Goal: Find specific page/section: Find specific page/section

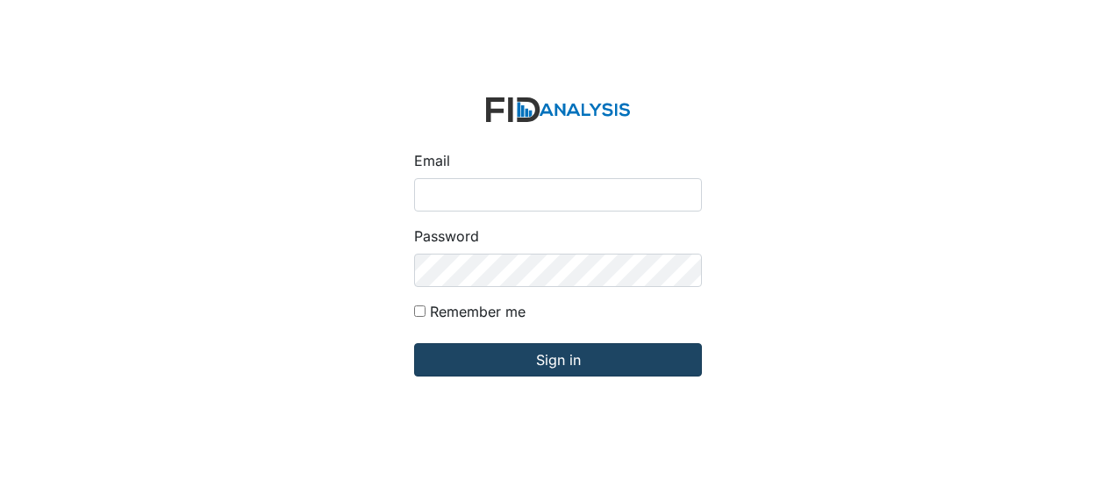
type input "Jbryant@lifeincorporated.com"
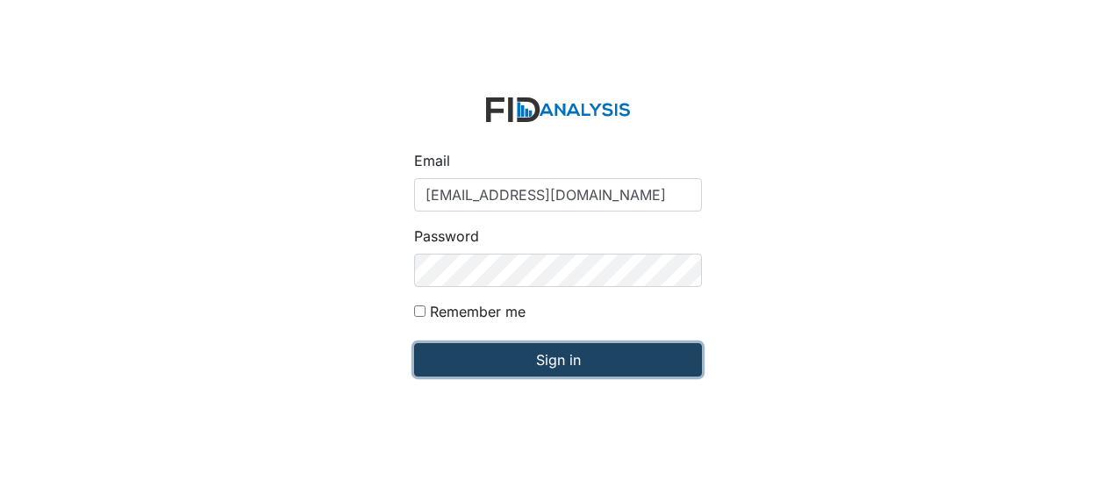
click at [514, 368] on input "Sign in" at bounding box center [558, 359] width 288 height 33
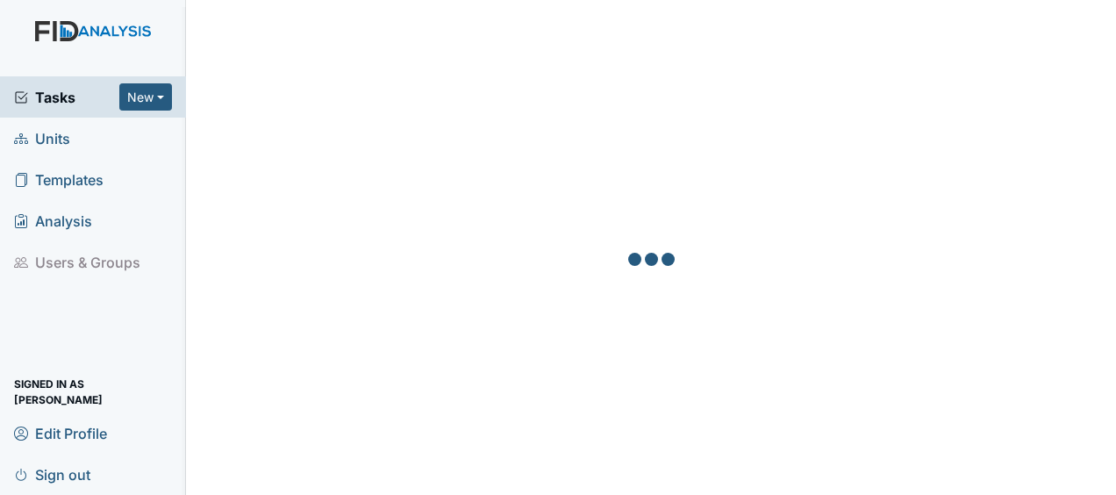
click at [68, 142] on span "Units" at bounding box center [42, 138] width 56 height 27
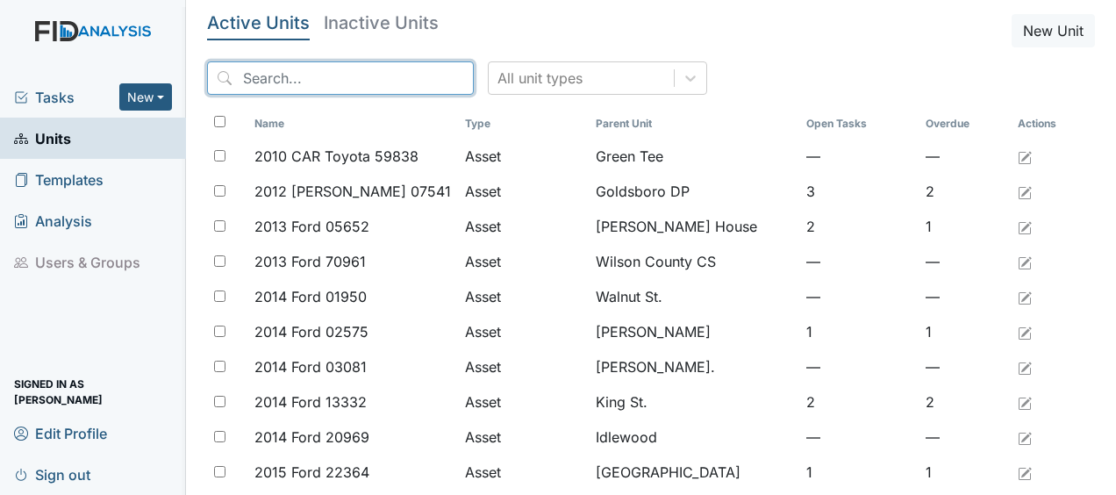
click at [332, 85] on input "search" at bounding box center [340, 77] width 267 height 33
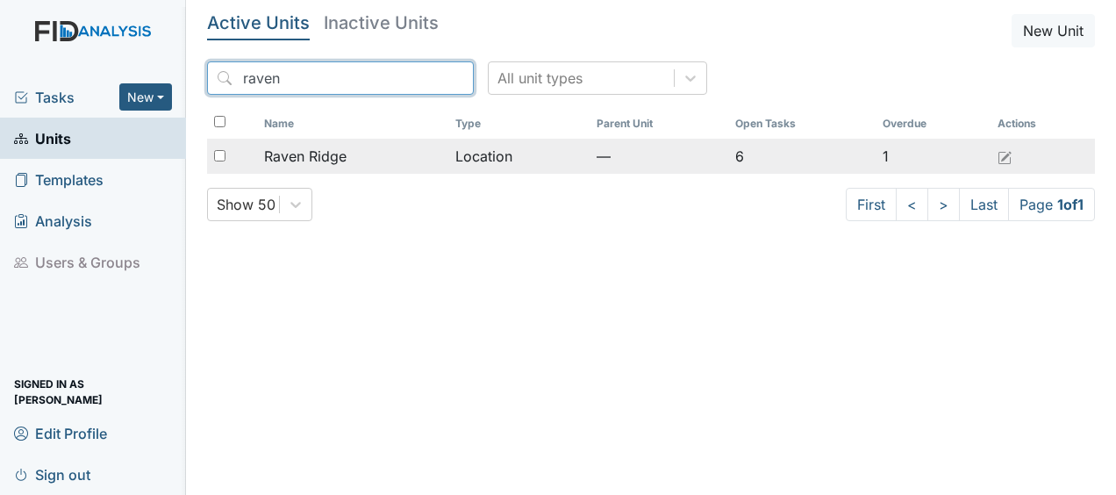
type input "raven"
click at [325, 151] on span "Raven Ridge" at bounding box center [305, 156] width 82 height 21
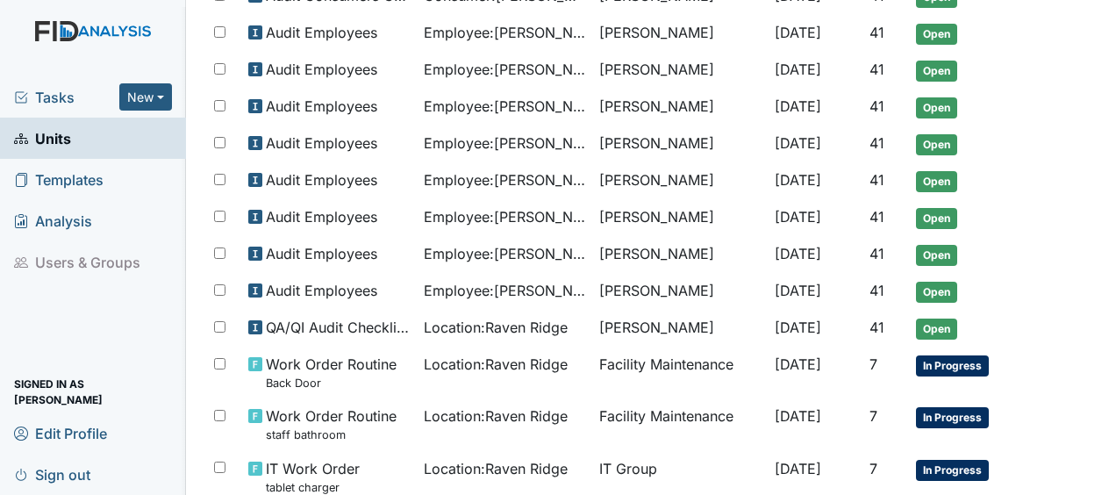
scroll to position [677, 0]
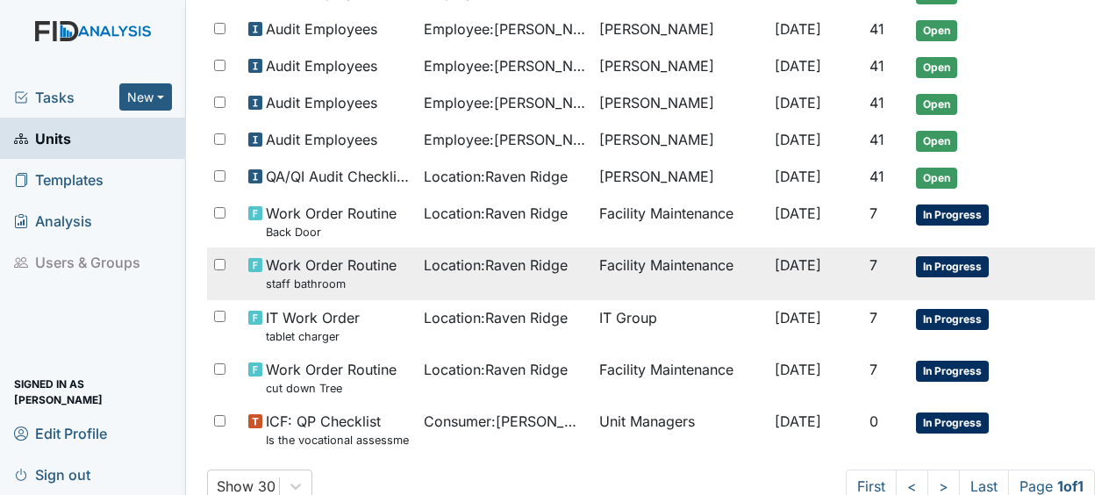
click at [634, 262] on td "Facility Maintenance" at bounding box center [679, 273] width 175 height 52
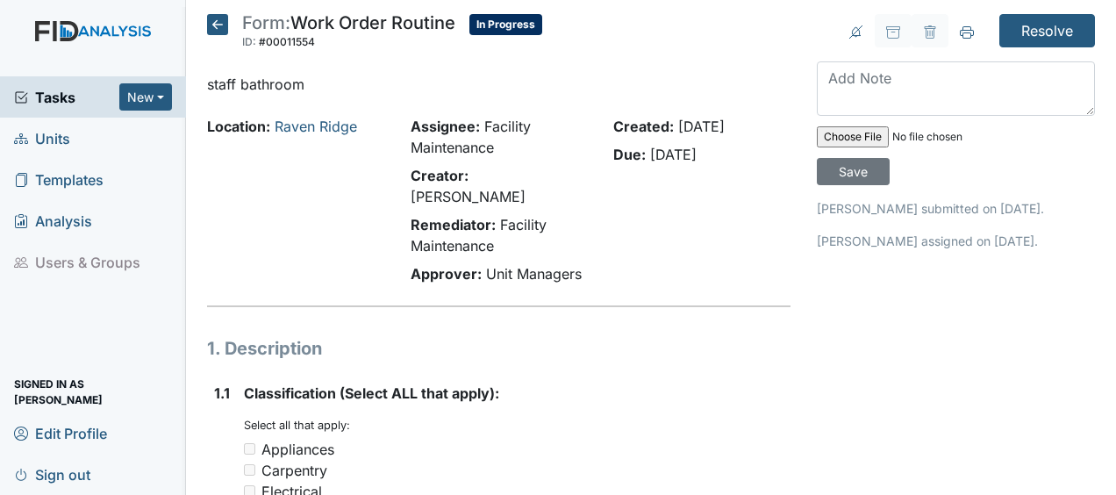
click at [219, 30] on icon at bounding box center [217, 24] width 21 height 21
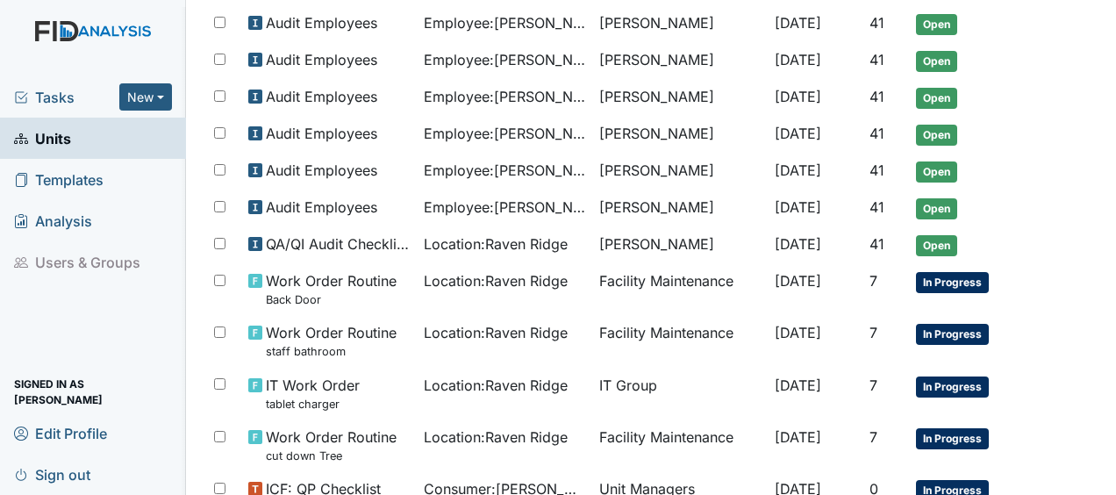
scroll to position [610, 0]
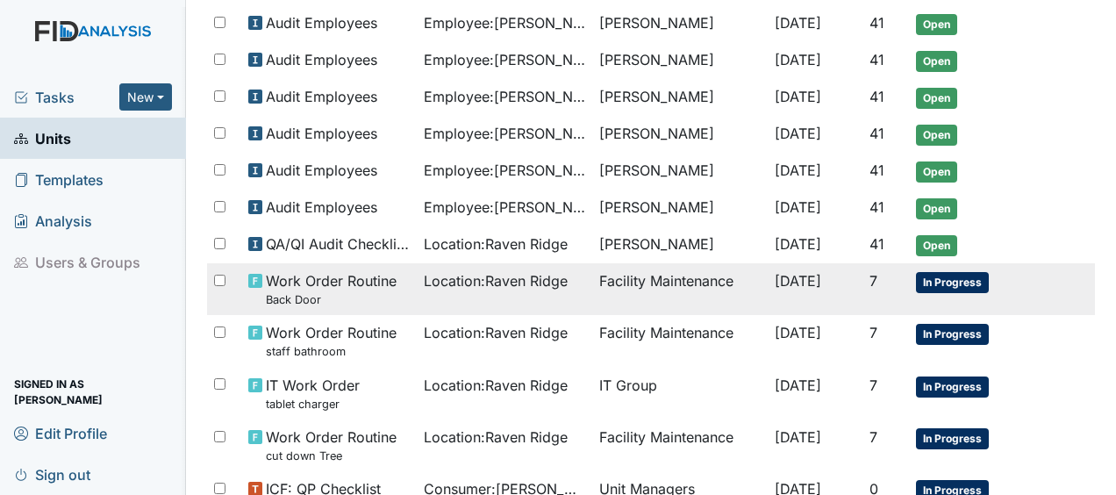
click at [532, 270] on span "Location : [GEOGRAPHIC_DATA]" at bounding box center [496, 280] width 144 height 21
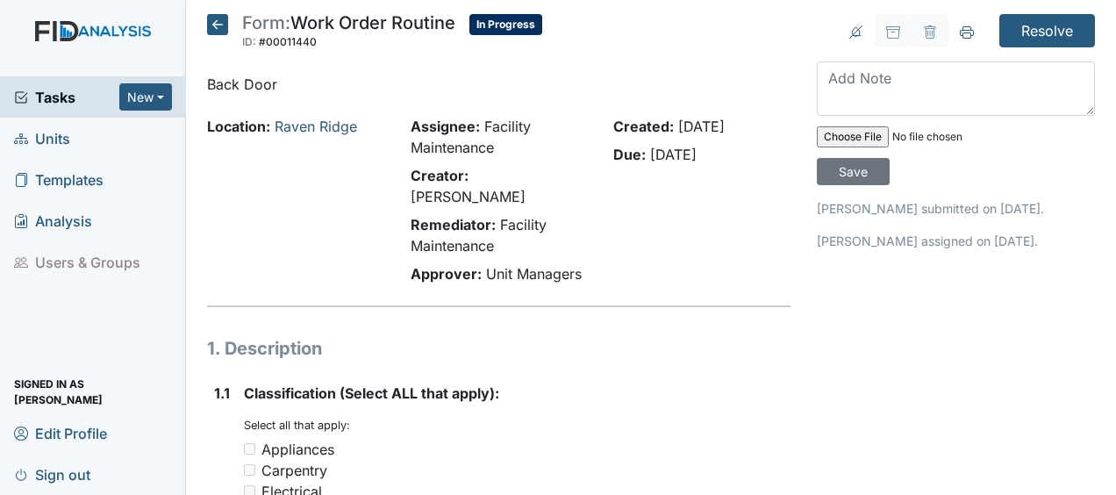
click at [215, 24] on icon at bounding box center [217, 24] width 21 height 21
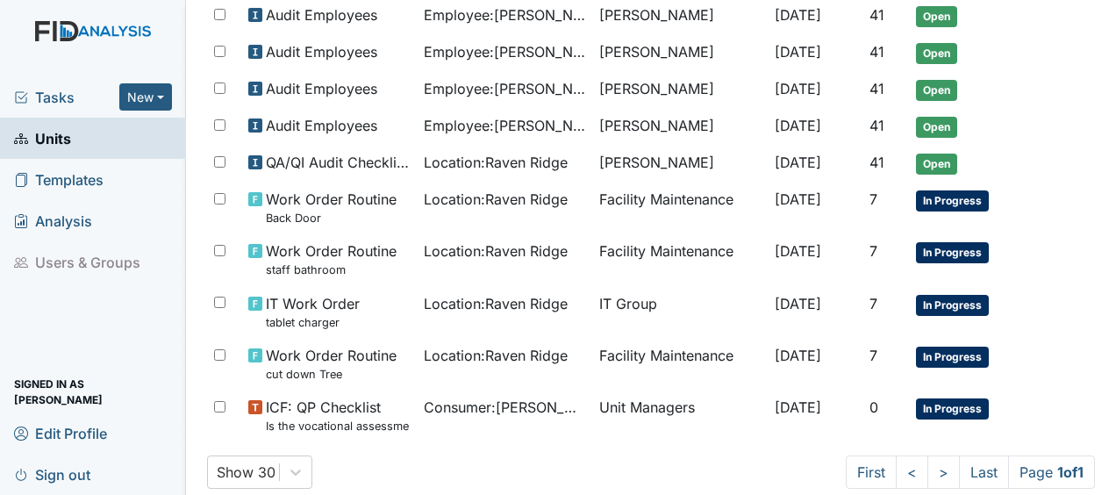
scroll to position [693, 0]
